Goal: Transaction & Acquisition: Purchase product/service

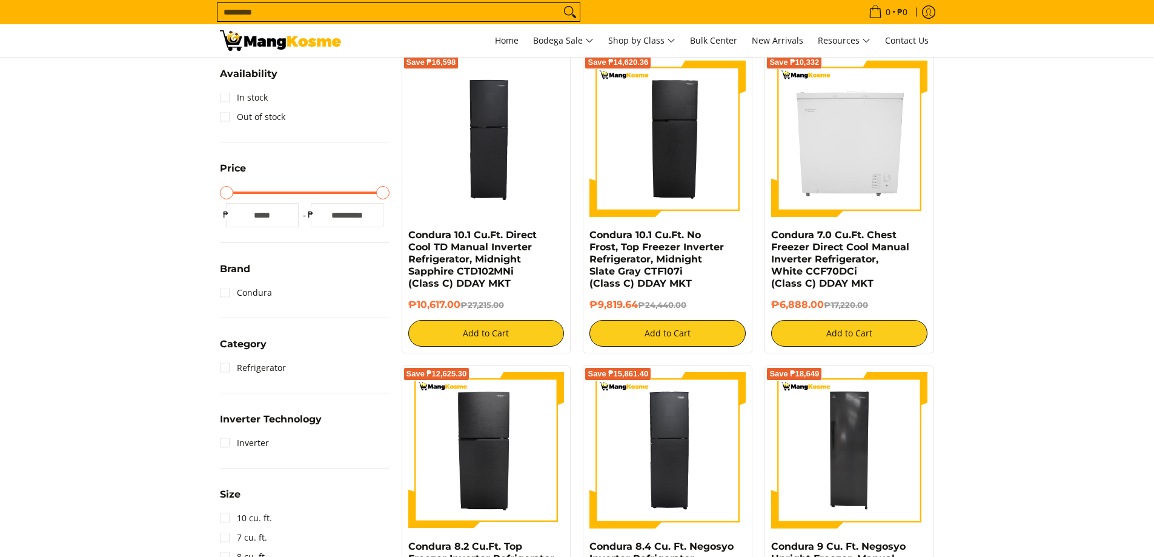
scroll to position [424, 0]
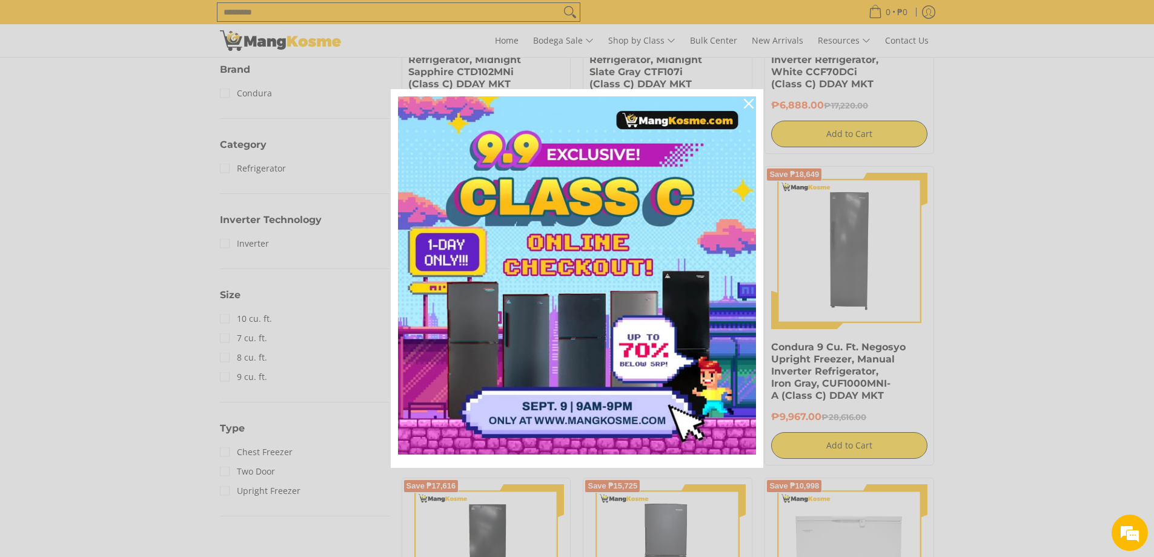
click at [1065, 283] on div "Marketing offer form" at bounding box center [577, 278] width 1154 height 557
click at [750, 99] on icon "close icon" at bounding box center [749, 104] width 10 height 10
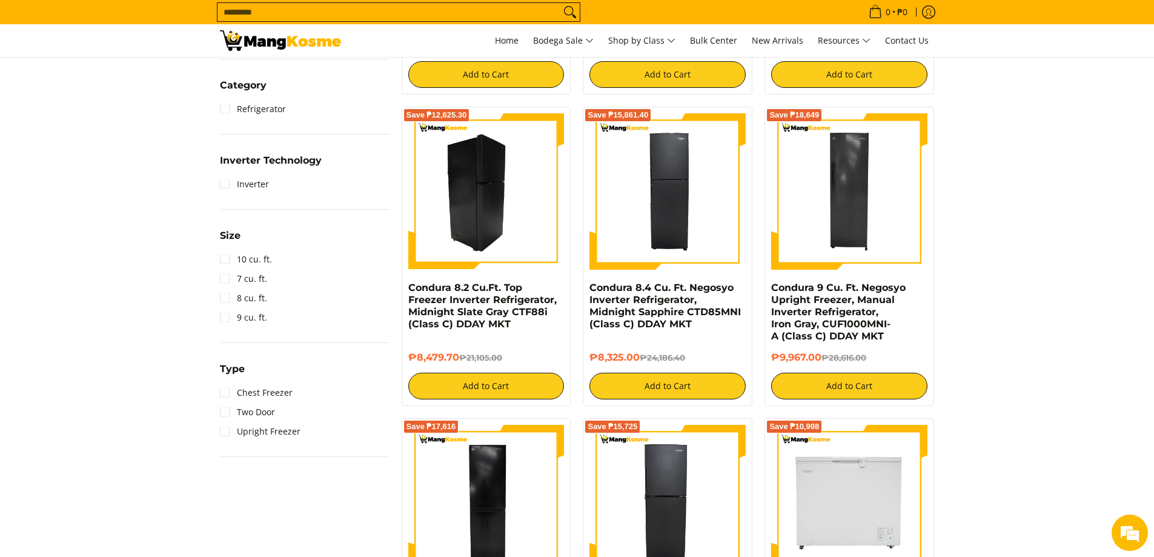
scroll to position [485, 0]
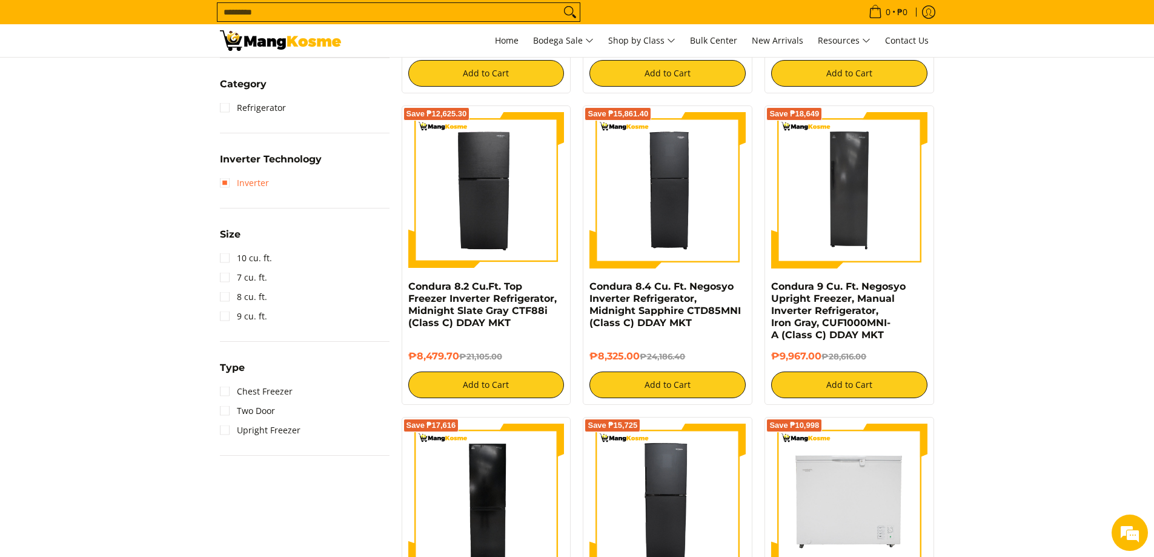
click at [227, 184] on link "Inverter" at bounding box center [244, 182] width 49 height 19
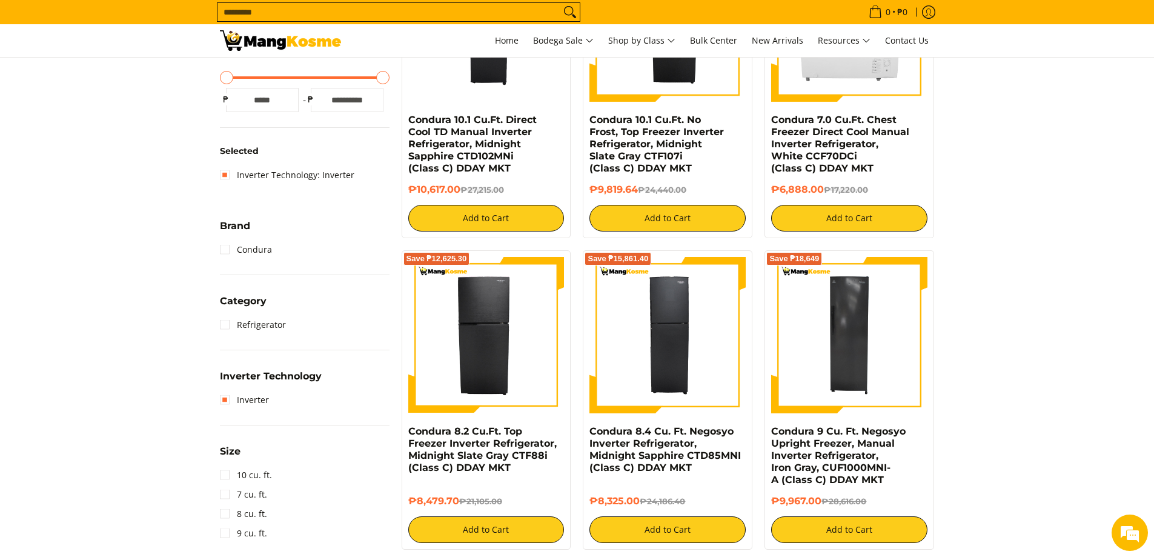
scroll to position [474, 0]
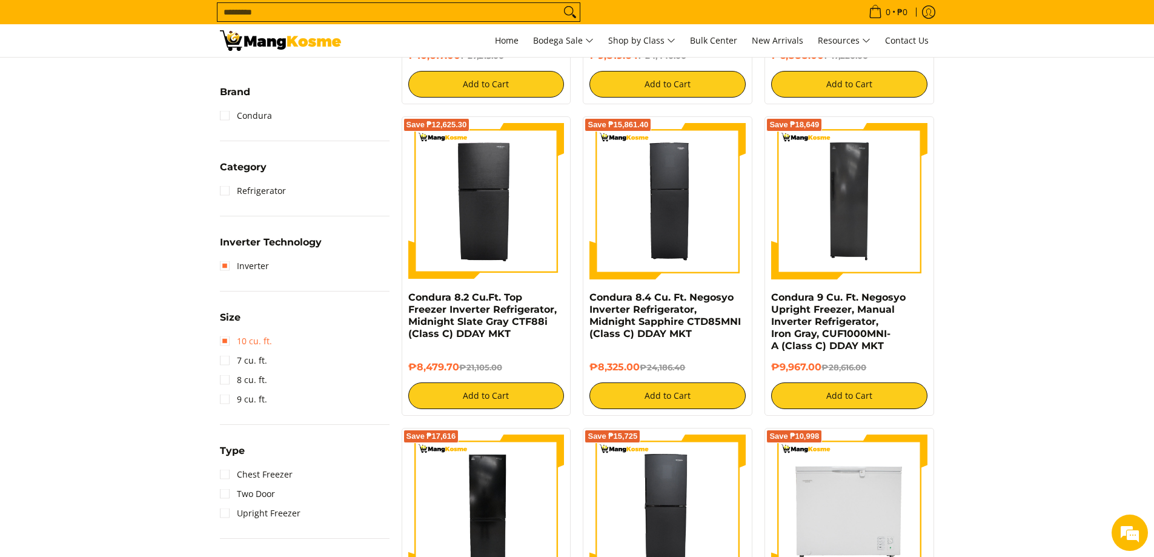
click at [227, 341] on link "10 cu. ft." at bounding box center [246, 340] width 52 height 19
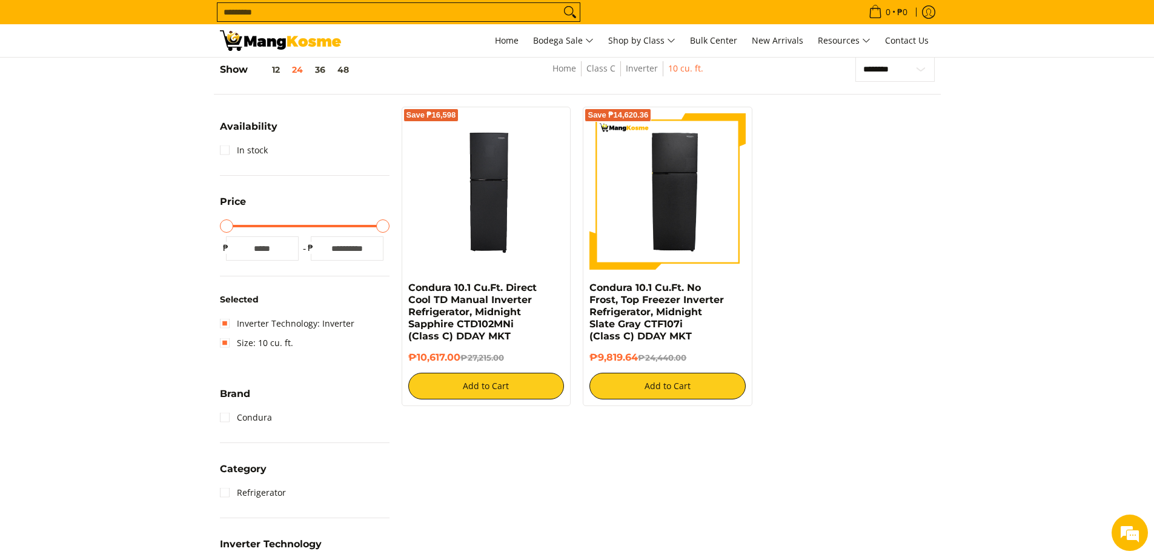
scroll to position [171, 0]
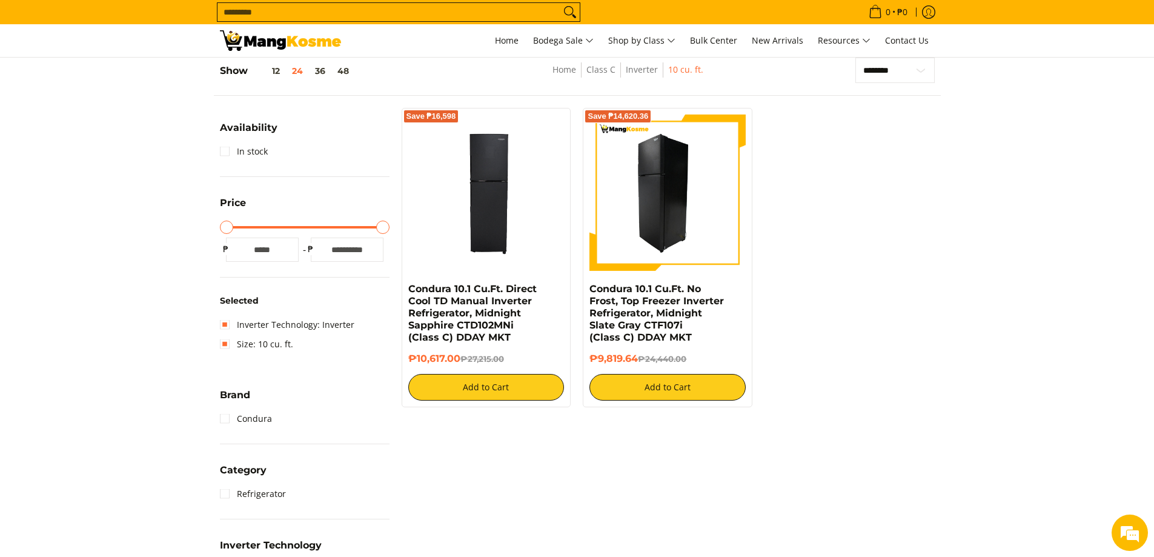
click at [679, 171] on img at bounding box center [668, 193] width 156 height 156
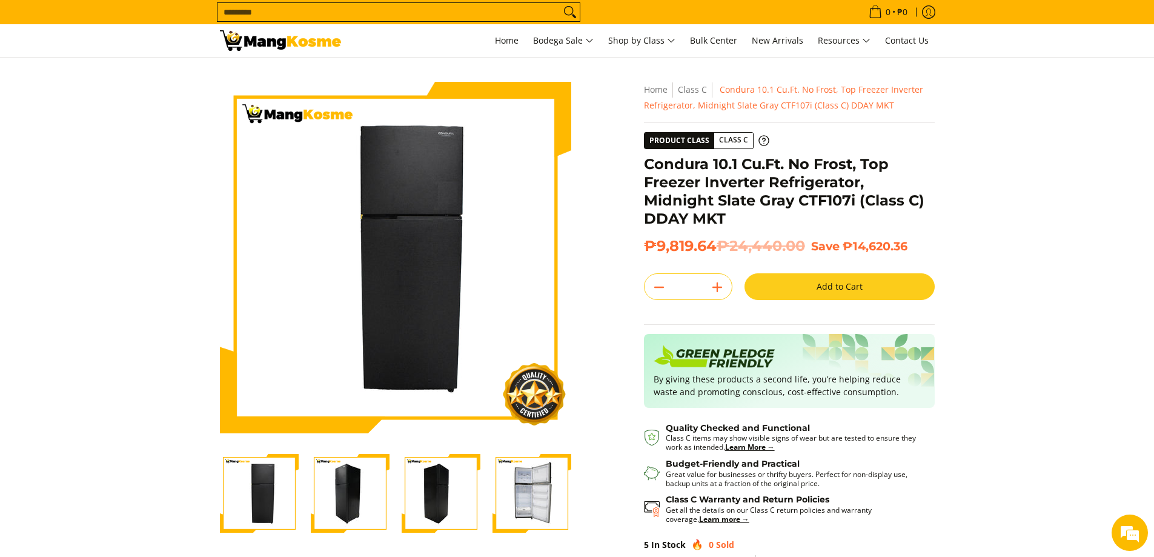
click at [522, 493] on img "Condura 10.1 Cu.Ft. No Frost, Top Freezer Inverter Refrigerator, Midnight Slate…" at bounding box center [532, 493] width 79 height 79
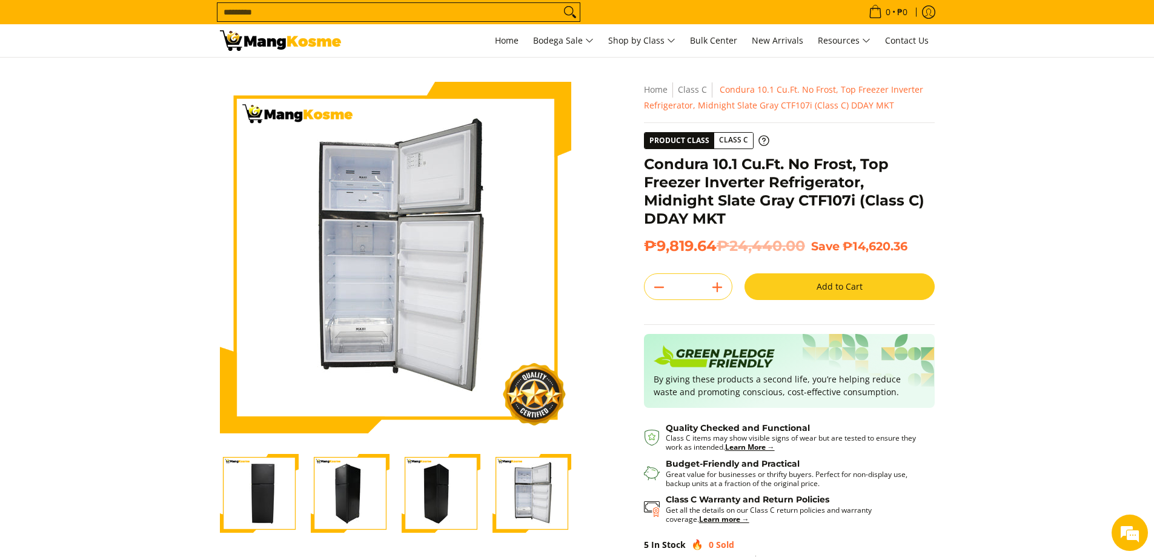
click at [278, 502] on img "Condura 10.1 Cu.Ft. No Frost, Top Freezer Inverter Refrigerator, Midnight Slate…" at bounding box center [259, 493] width 79 height 79
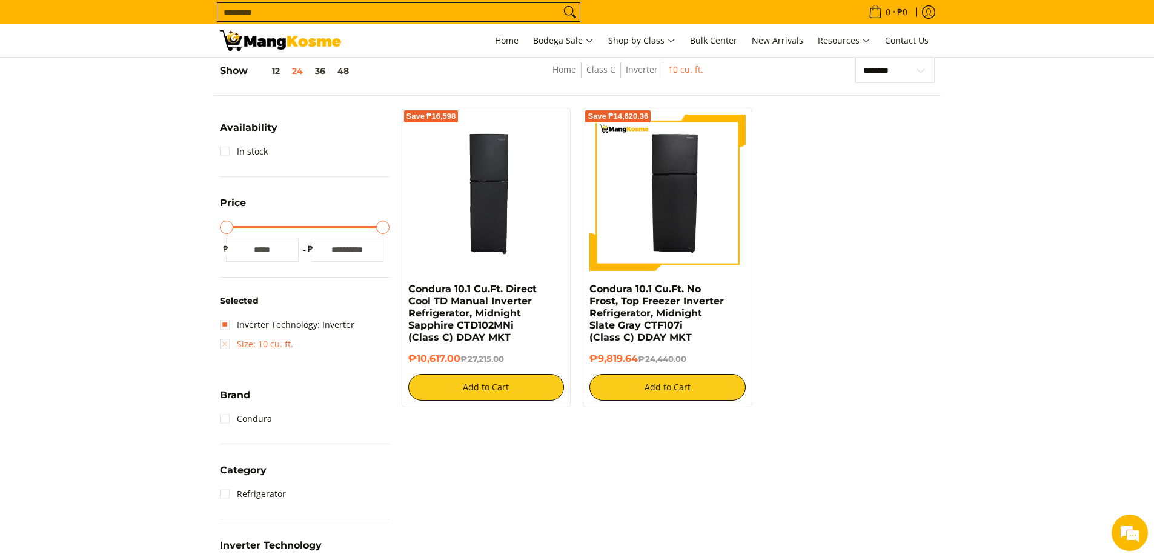
click at [225, 345] on link "Size: 10 cu. ft." at bounding box center [256, 343] width 73 height 19
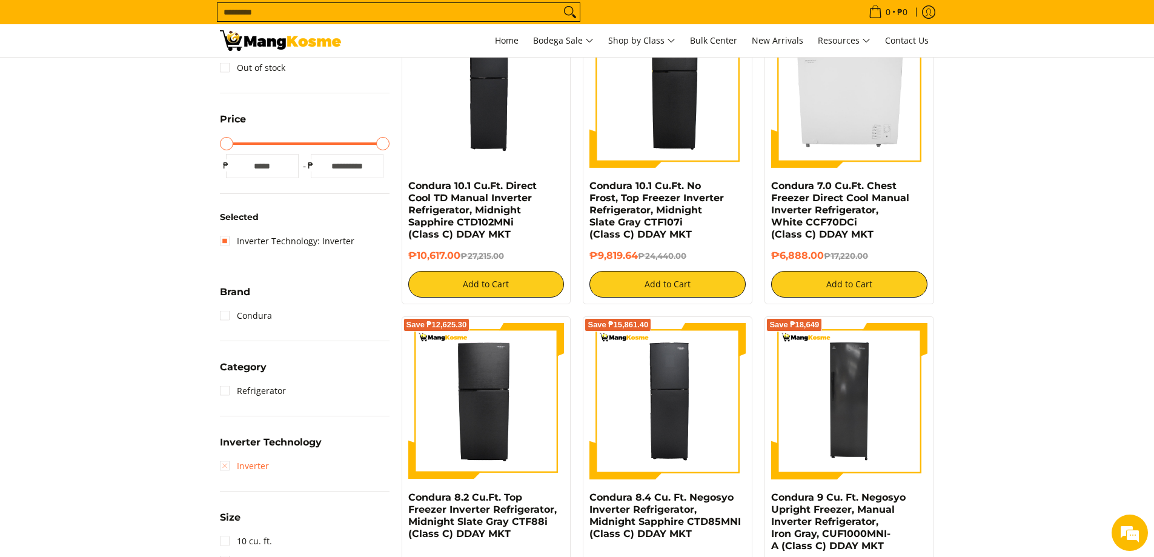
scroll to position [353, 0]
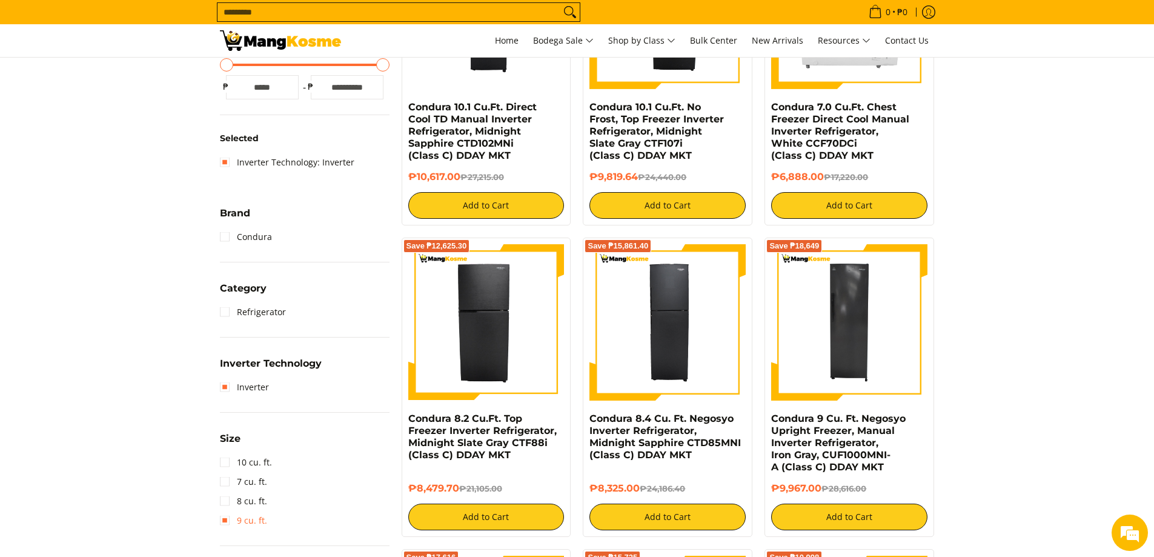
click at [232, 519] on link "9 cu. ft." at bounding box center [243, 520] width 47 height 19
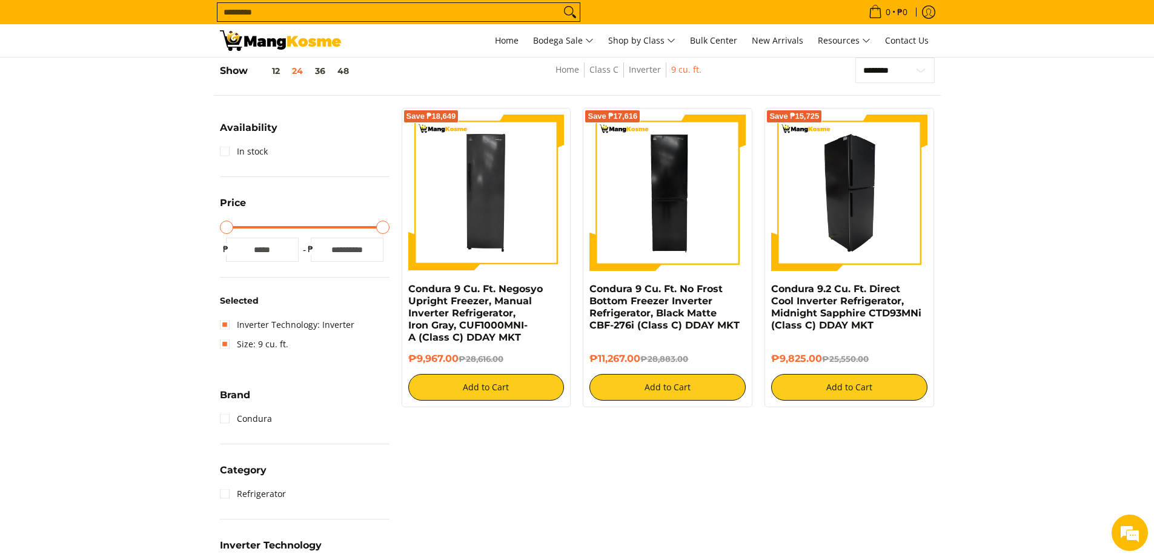
click at [797, 215] on img at bounding box center [849, 193] width 156 height 156
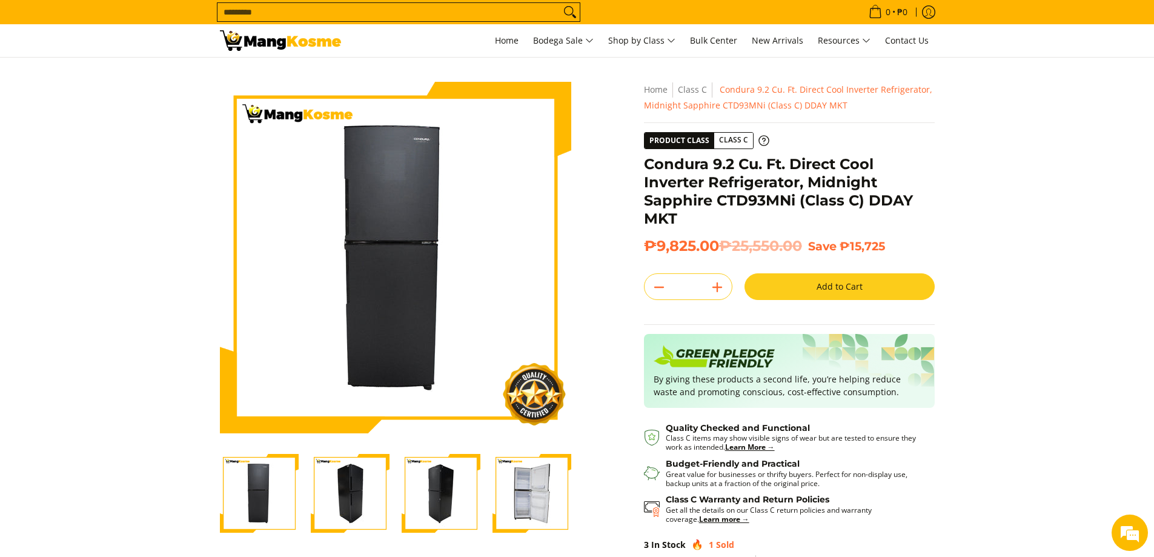
click at [539, 498] on img "Condura 9.2 Cu. Ft. Direct Cool Inverter Refrigerator, Midnight Sapphire CTD93M…" at bounding box center [532, 493] width 79 height 79
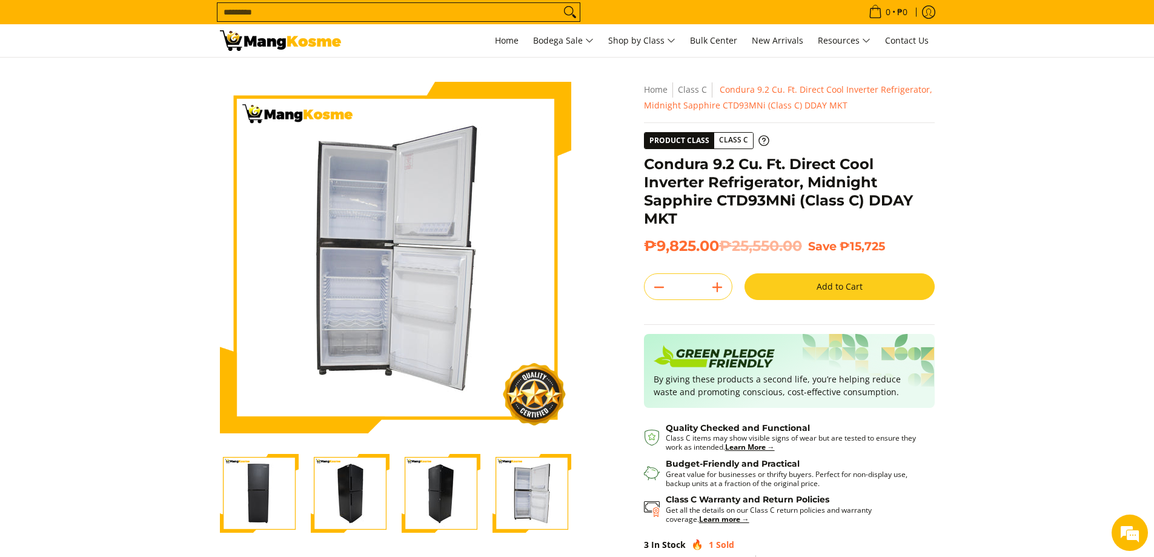
click at [539, 498] on img "Condura 9.2 Cu. Ft. Direct Cool Inverter Refrigerator, Midnight Sapphire CTD93M…" at bounding box center [532, 493] width 79 height 79
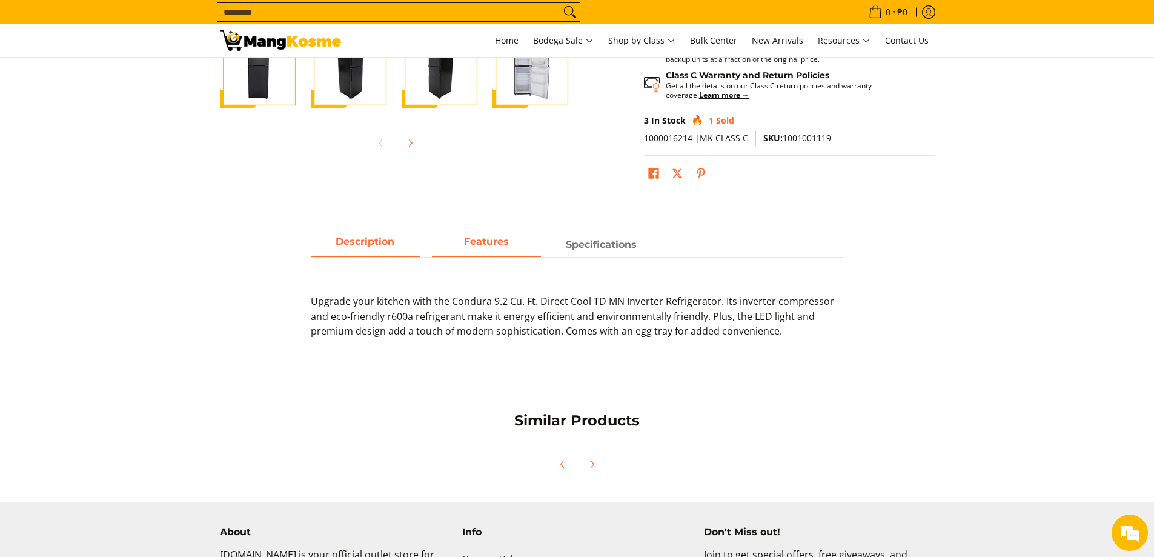
click at [476, 248] on span "Features" at bounding box center [486, 245] width 109 height 22
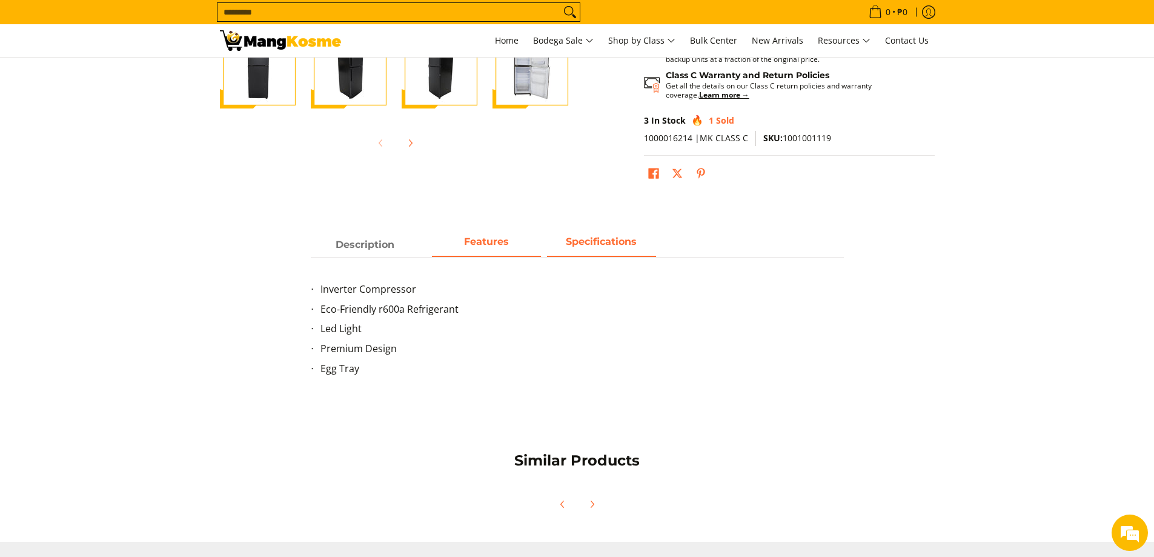
click at [617, 242] on strong "Specifications" at bounding box center [601, 242] width 71 height 12
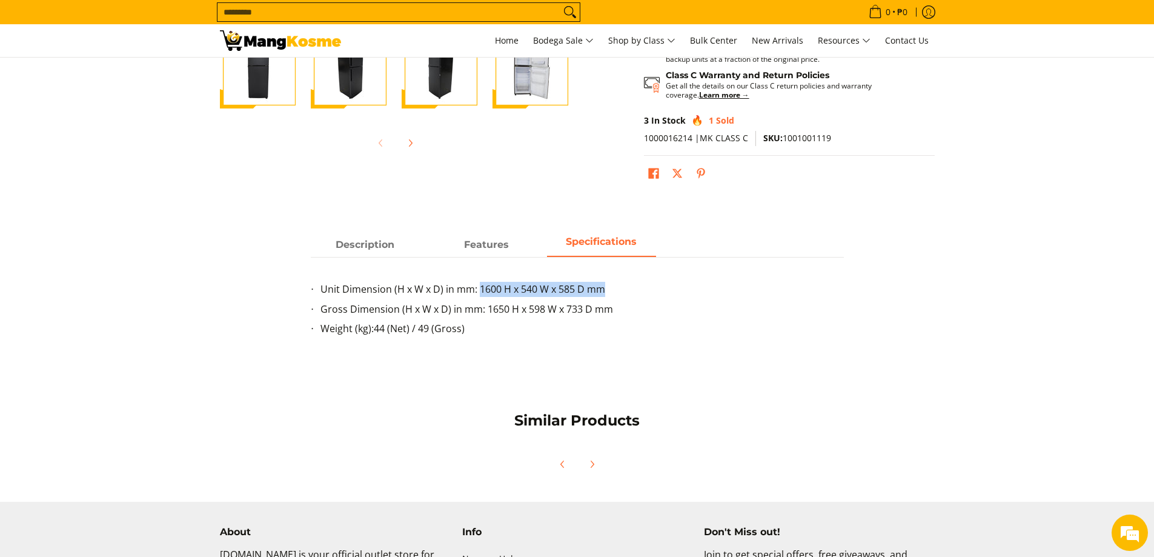
drag, startPoint x: 478, startPoint y: 287, endPoint x: 602, endPoint y: 288, distance: 123.6
click at [602, 288] on span "Unit Dimension (H x W x D) in mm: 1600 H x 540 W x 585 D mm" at bounding box center [463, 288] width 285 height 13
copy span "1600 H x 540 W x 585 D mm"
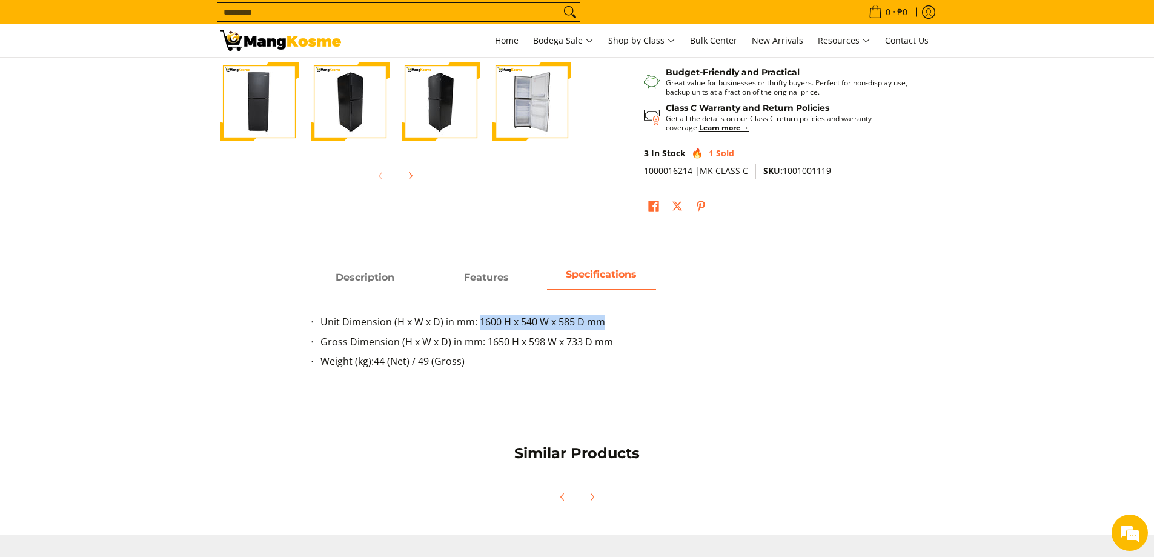
scroll to position [303, 0]
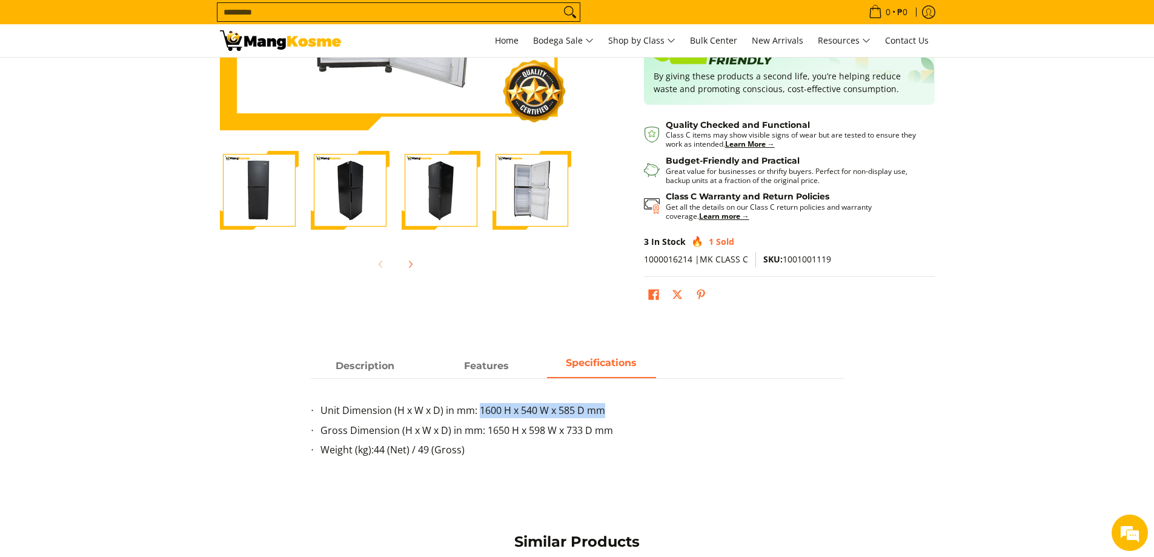
click at [484, 410] on span "Unit Dimension (H x W x D) in mm: 1600 H x 540 W x 585 D mm" at bounding box center [463, 410] width 285 height 13
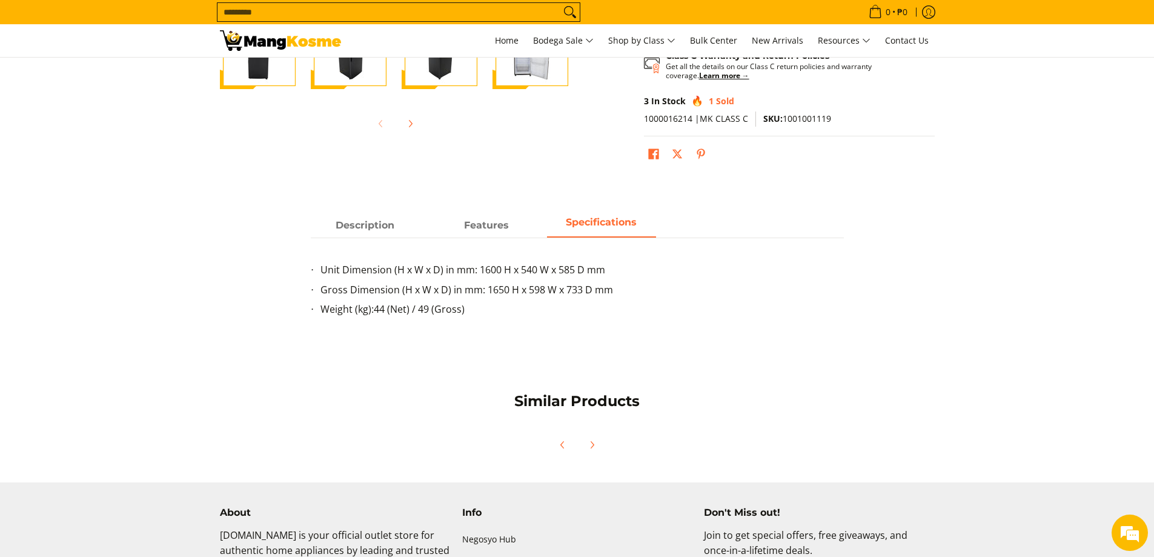
scroll to position [485, 0]
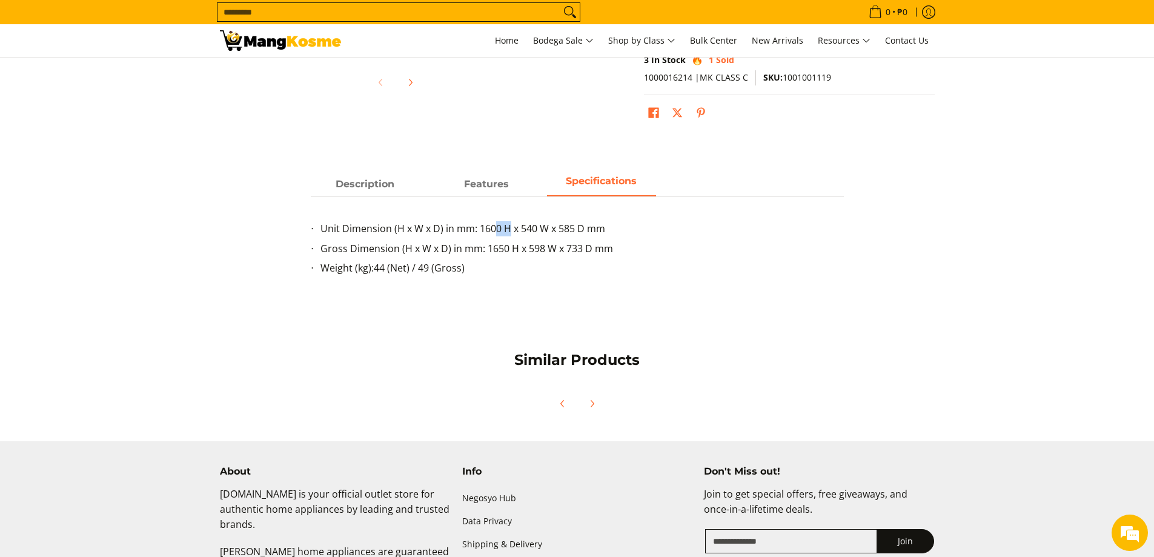
drag, startPoint x: 511, startPoint y: 225, endPoint x: 493, endPoint y: 219, distance: 19.0
click at [493, 219] on div "Unit Dimension (H x W x D) in mm: 1600 H x 540 W x 585 D mm Gross Dimension (H …" at bounding box center [577, 243] width 533 height 94
drag, startPoint x: 550, startPoint y: 227, endPoint x: 536, endPoint y: 224, distance: 13.5
click at [536, 224] on span "Unit Dimension (H x W x D) in mm: 1600 H x 540 W x 585 D mm" at bounding box center [463, 228] width 285 height 13
drag, startPoint x: 588, startPoint y: 227, endPoint x: 581, endPoint y: 224, distance: 8.4
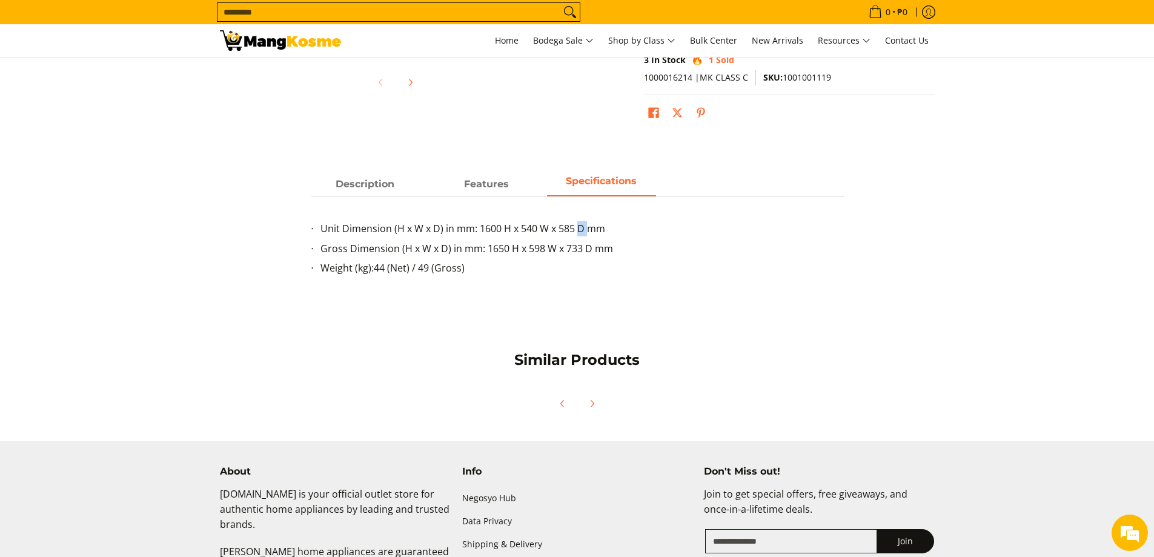
click at [581, 224] on span "Unit Dimension (H x W x D) in mm: 1600 H x 540 W x 585 D mm" at bounding box center [463, 228] width 285 height 13
click at [495, 228] on span "Unit Dimension (H x W x D) in mm: 1600 H x 540 W x 585 D mm" at bounding box center [463, 228] width 285 height 13
click at [1067, 352] on div "Similar Products" at bounding box center [577, 358] width 1154 height 39
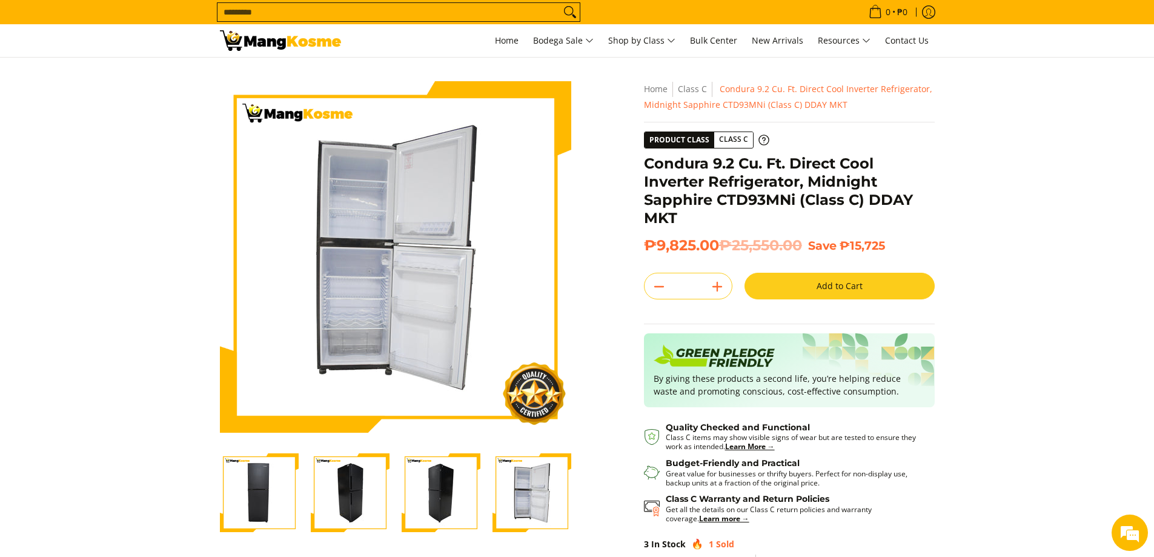
scroll to position [0, 0]
click at [433, 487] on img "Condura 9.2 Cu. Ft. Direct Cool Inverter Refrigerator, Midnight Sapphire CTD93M…" at bounding box center [441, 493] width 79 height 79
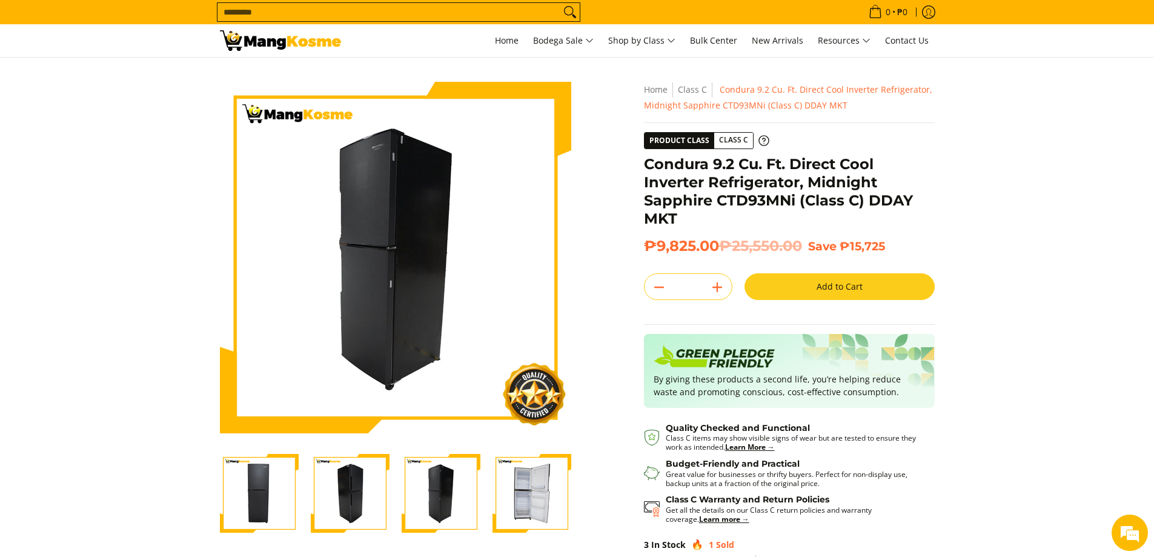
click at [384, 490] on img "Condura 9.2 Cu. Ft. Direct Cool Inverter Refrigerator, Midnight Sapphire CTD93M…" at bounding box center [350, 493] width 79 height 79
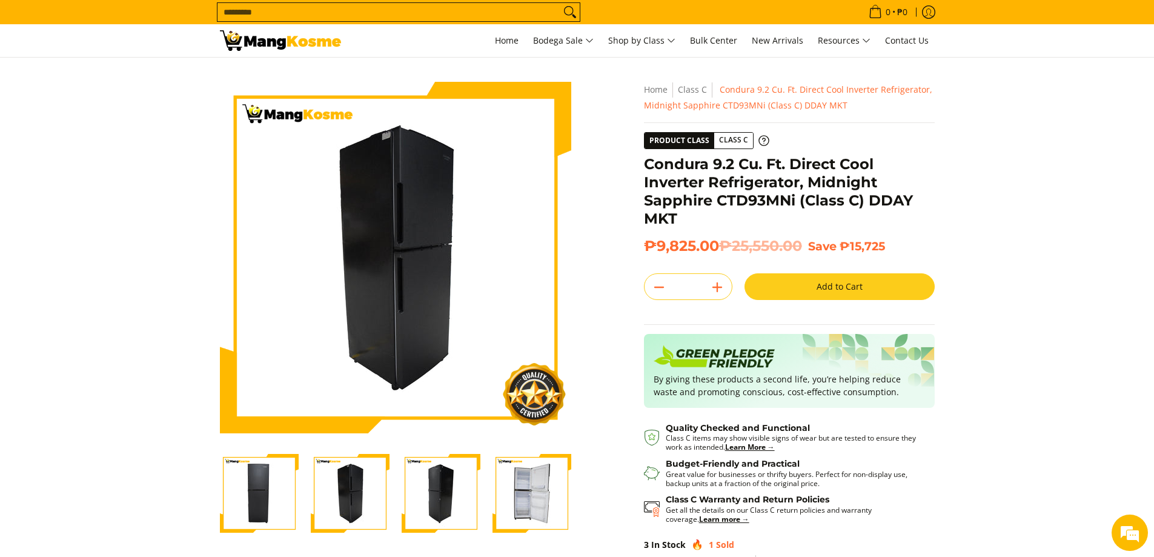
click at [271, 493] on img "Condura 9.2 Cu. Ft. Direct Cool Inverter Refrigerator, Midnight Sapphire CTD93M…" at bounding box center [259, 493] width 79 height 79
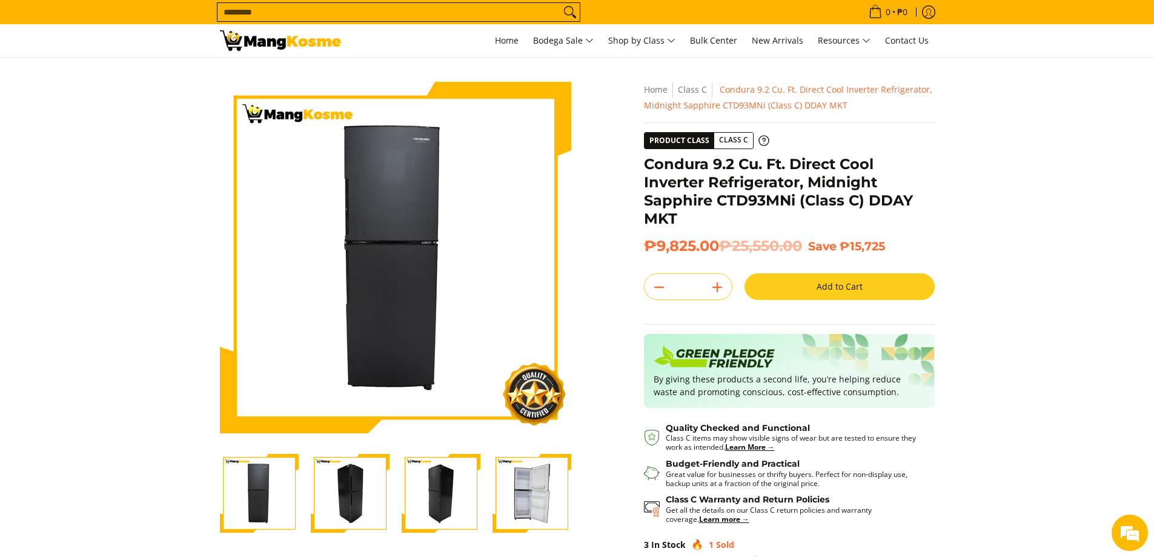
click at [525, 473] on img "Condura 9.2 Cu. Ft. Direct Cool Inverter Refrigerator, Midnight Sapphire CTD93M…" at bounding box center [532, 493] width 79 height 79
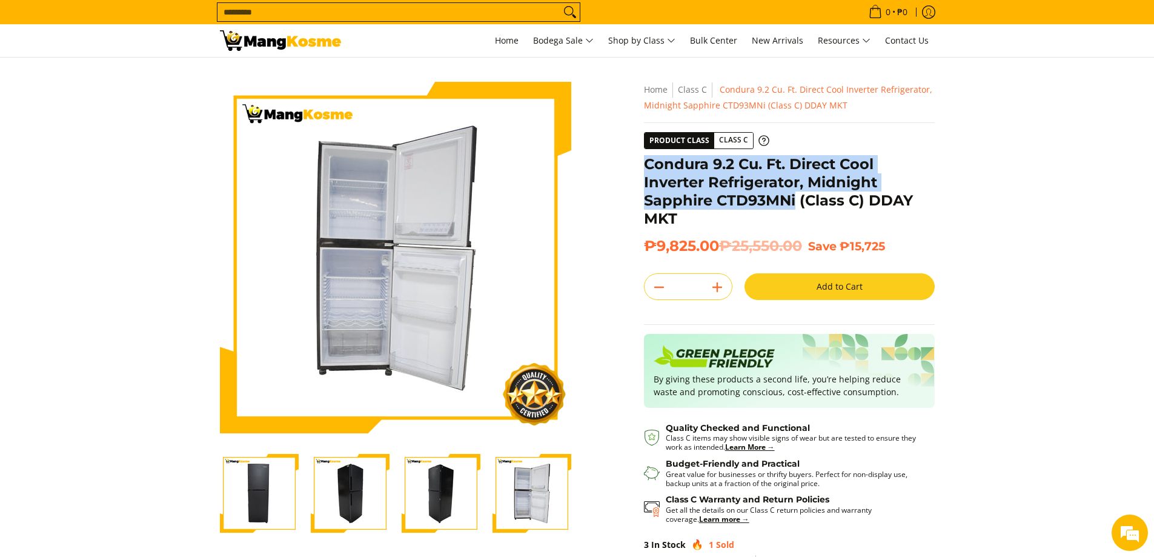
drag, startPoint x: 644, startPoint y: 156, endPoint x: 797, endPoint y: 203, distance: 159.9
click at [797, 203] on h1 "Condura 9.2 Cu. Ft. Direct Cool Inverter Refrigerator, Midnight Sapphire CTD93M…" at bounding box center [789, 191] width 291 height 73
copy h1 "Condura 9.2 Cu. Ft. Direct Cool Inverter Refrigerator, Midnight Sapphire CTD93M…"
click at [436, 499] on img "Condura 9.2 Cu. Ft. Direct Cool Inverter Refrigerator, Midnight Sapphire CTD93M…" at bounding box center [441, 493] width 79 height 79
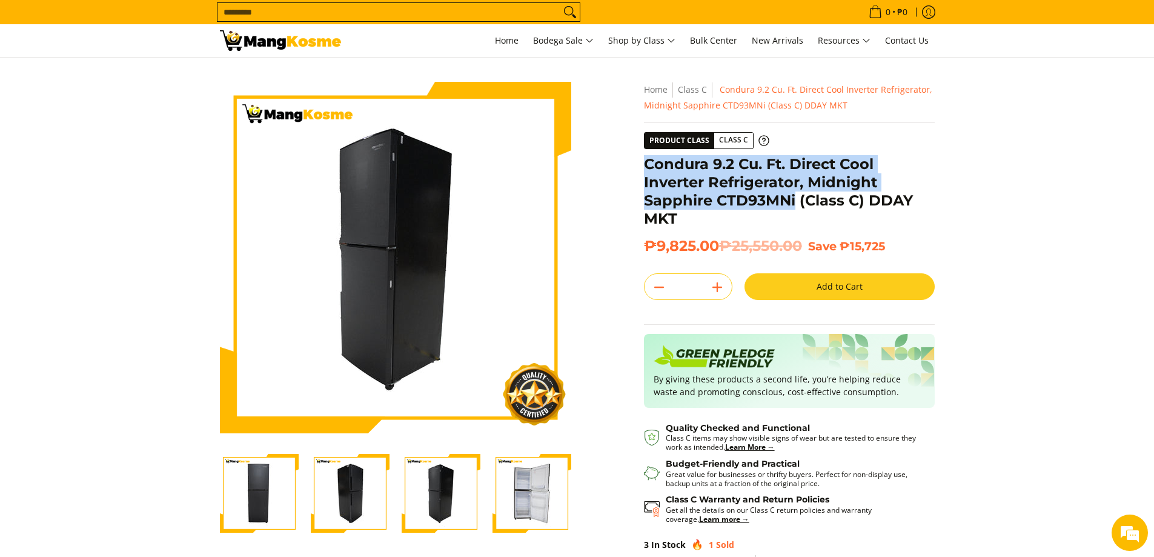
click at [261, 508] on img "Condura 9.2 Cu. Ft. Direct Cool Inverter Refrigerator, Midnight Sapphire CTD93M…" at bounding box center [259, 493] width 79 height 79
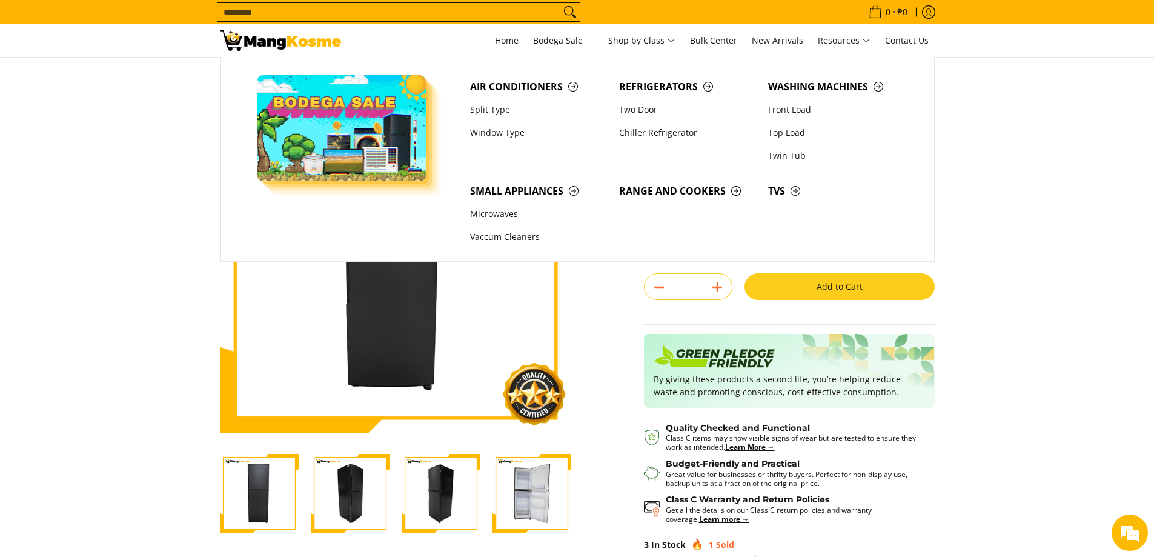
click at [986, 171] on section "Skip to Main Content Enable zoom Disable zoom Enable zoom Disable zoom Enable z…" at bounding box center [577, 349] width 1154 height 582
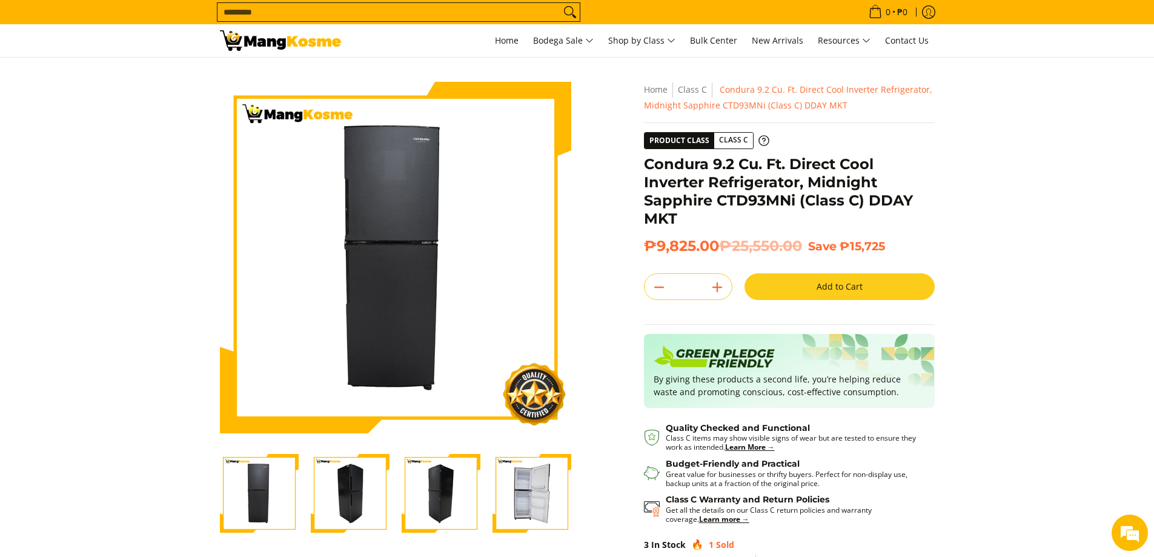
click at [737, 198] on h1 "Condura 9.2 Cu. Ft. Direct Cool Inverter Refrigerator, Midnight Sapphire CTD93M…" at bounding box center [789, 191] width 291 height 73
copy h1 "CTD93MNi"
click at [987, 185] on section "Skip to Main Content Enable zoom Disable zoom Enable zoom Disable zoom Enable z…" at bounding box center [577, 349] width 1154 height 582
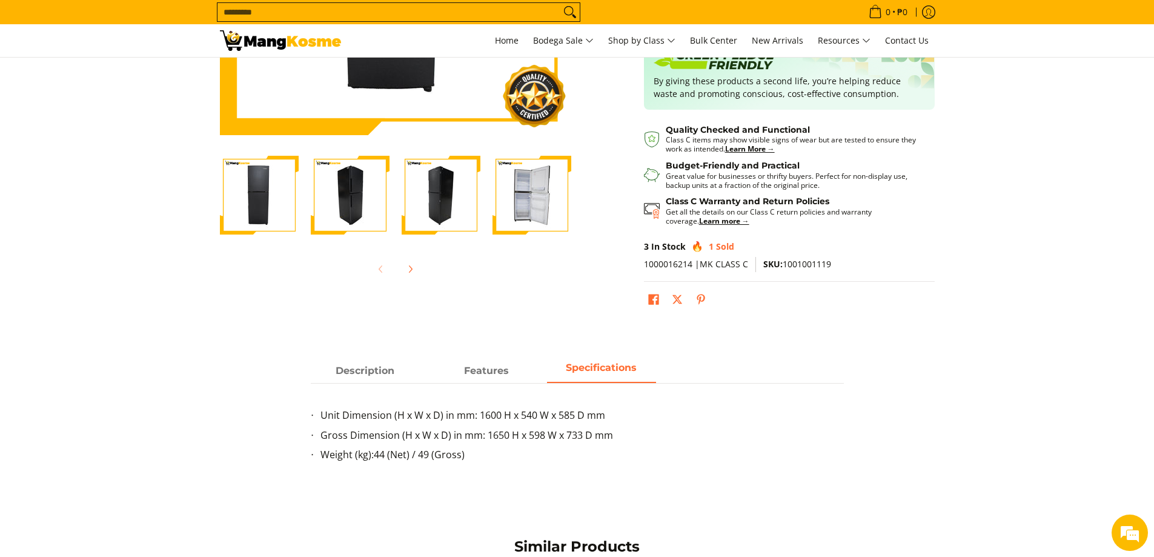
scroll to position [303, 0]
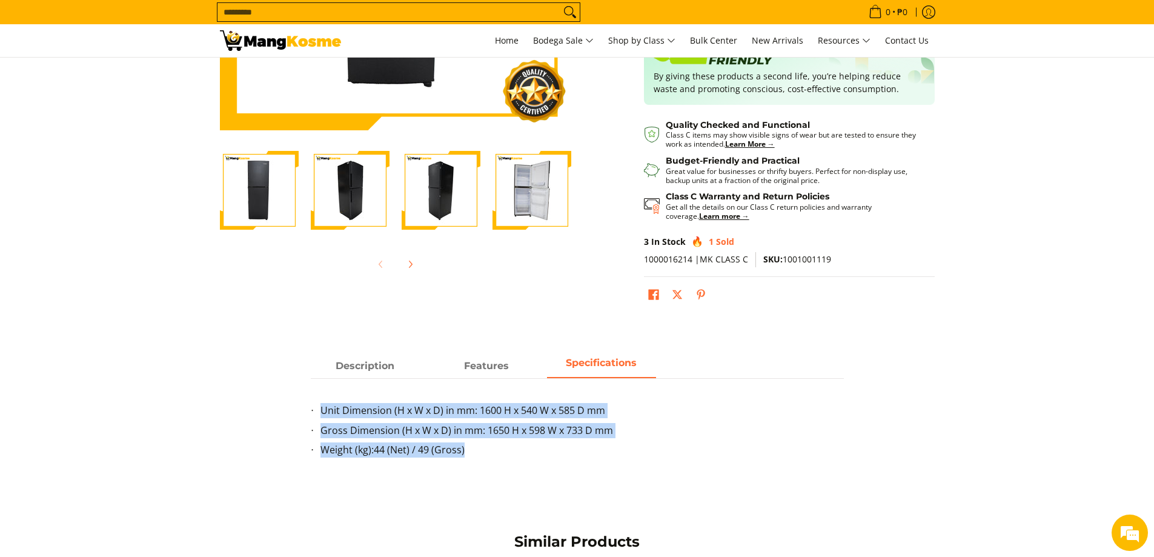
drag, startPoint x: 525, startPoint y: 462, endPoint x: 284, endPoint y: 405, distance: 248.0
click at [284, 405] on div "Description Features Specifications Upgrade your kitchen with the Condura 9.2 C…" at bounding box center [577, 413] width 727 height 118
copy ul "Unit Dimension (H x W x D) in mm: 1600 H x 540 W x 585 D mm Gross Dimension (H …"
click at [816, 414] on li "Unit Dimension (H x W x D) in mm: 1600 H x 540 W x 585 D mm" at bounding box center [583, 413] width 524 height 20
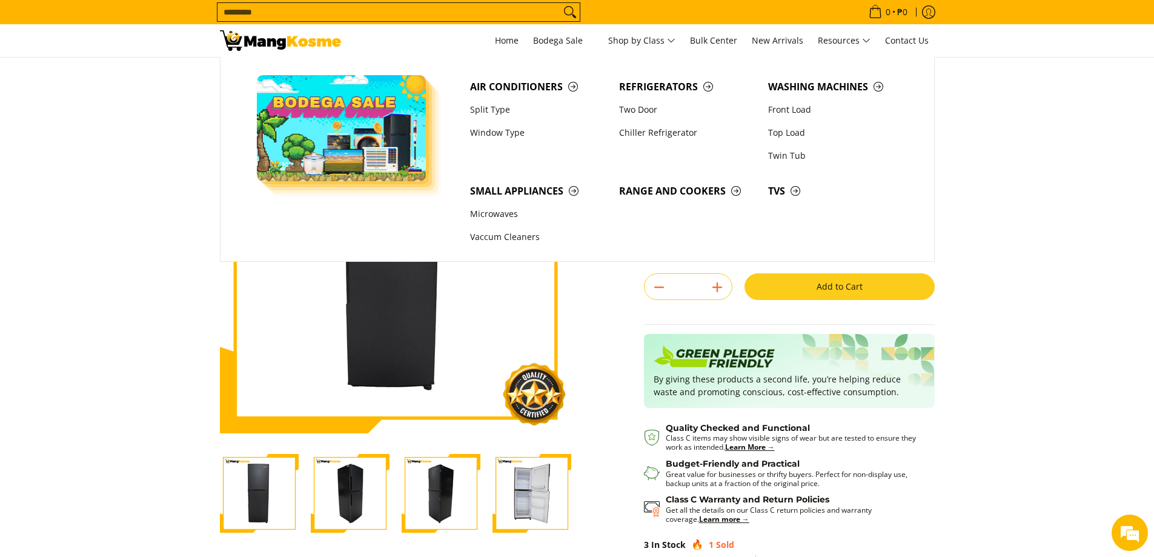
scroll to position [61, 0]
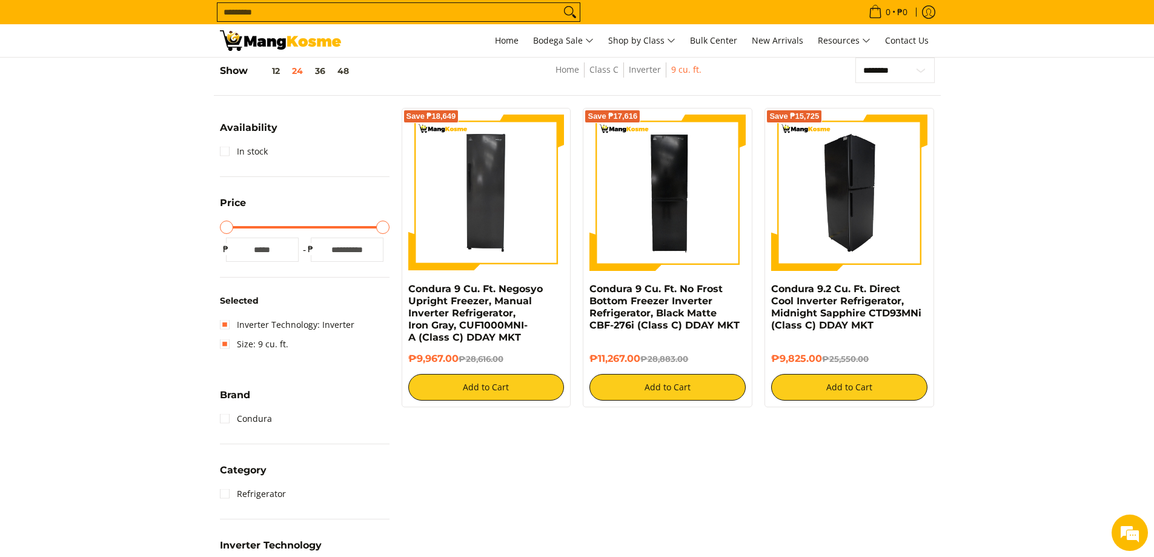
click at [834, 196] on img at bounding box center [849, 193] width 156 height 156
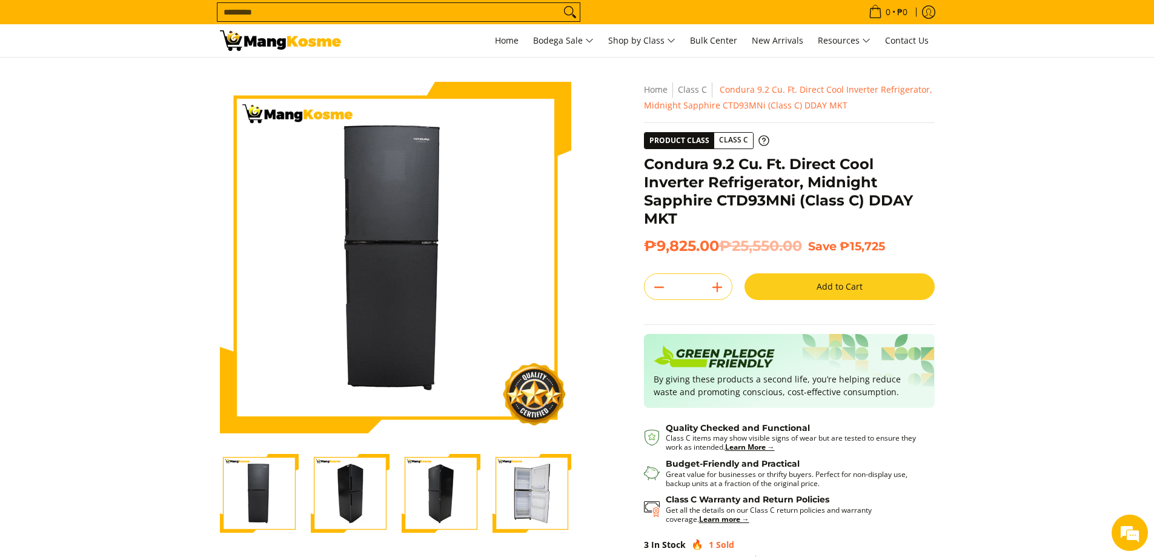
click at [854, 280] on button "Add to Cart" at bounding box center [840, 286] width 190 height 27
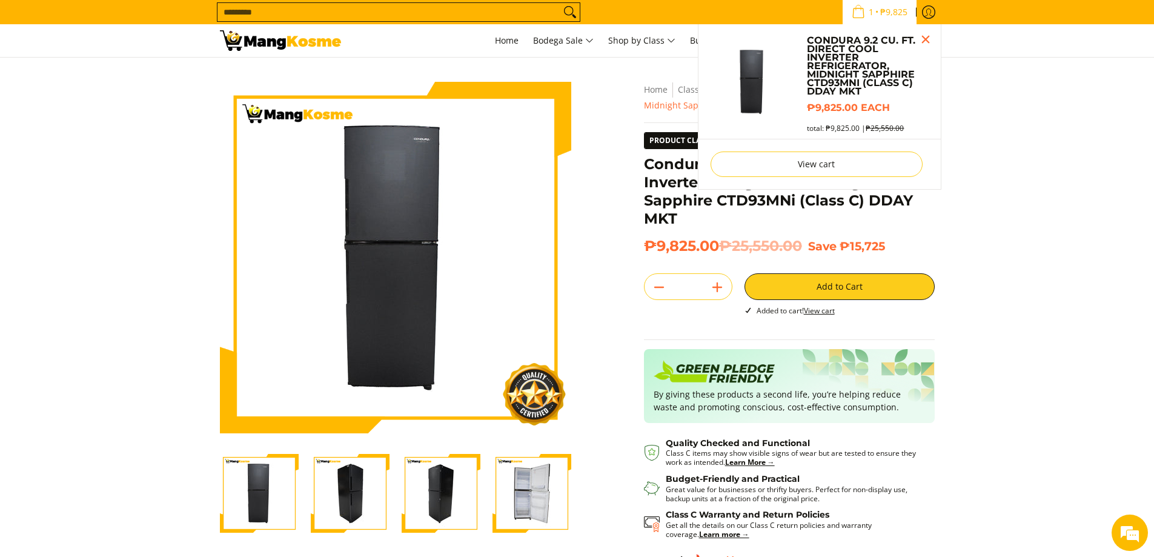
click at [894, 12] on span "₱9,825" at bounding box center [894, 12] width 31 height 8
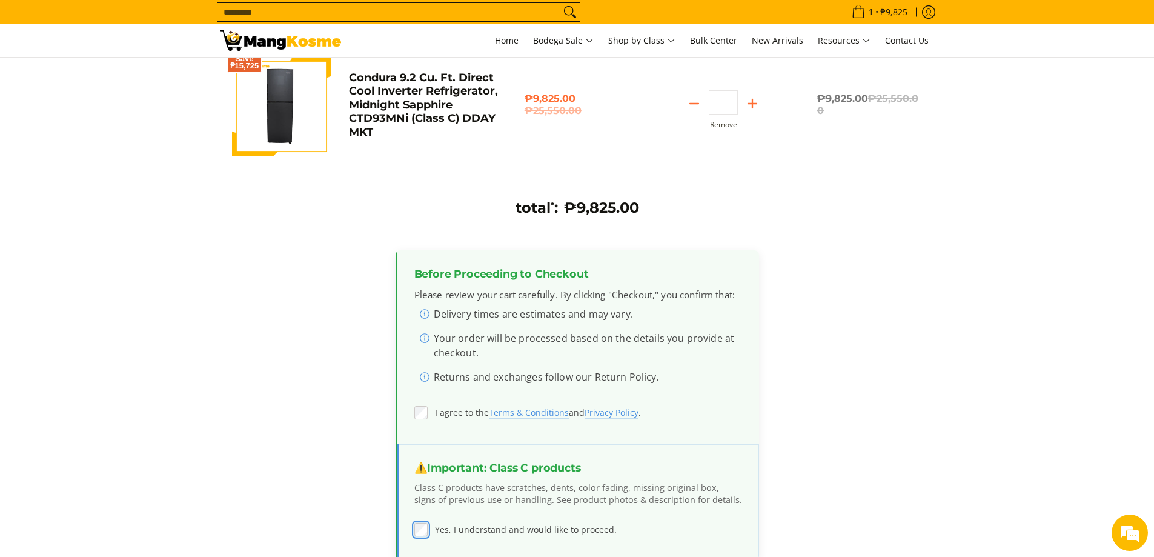
scroll to position [424, 0]
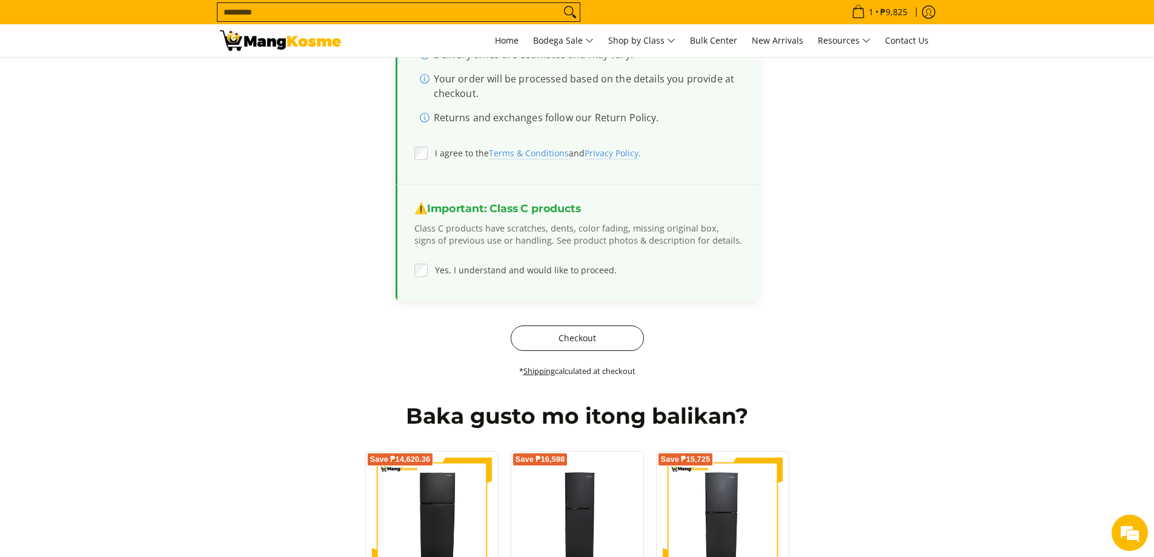
click at [623, 348] on button "Checkout" at bounding box center [577, 337] width 133 height 25
